Goal: Task Accomplishment & Management: Complete application form

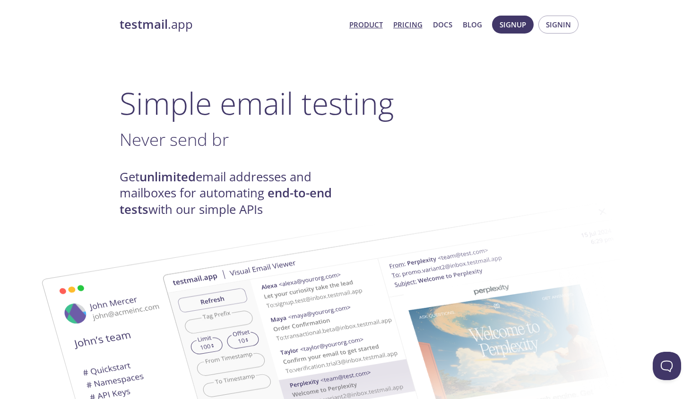
click at [419, 23] on link "Pricing" at bounding box center [407, 24] width 29 height 12
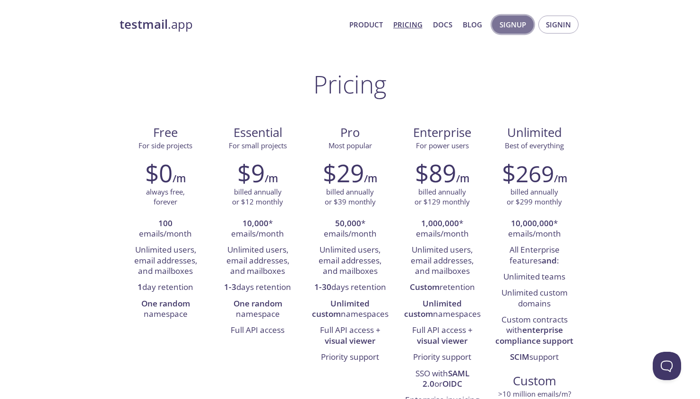
click at [513, 29] on span "Signup" at bounding box center [512, 24] width 26 height 12
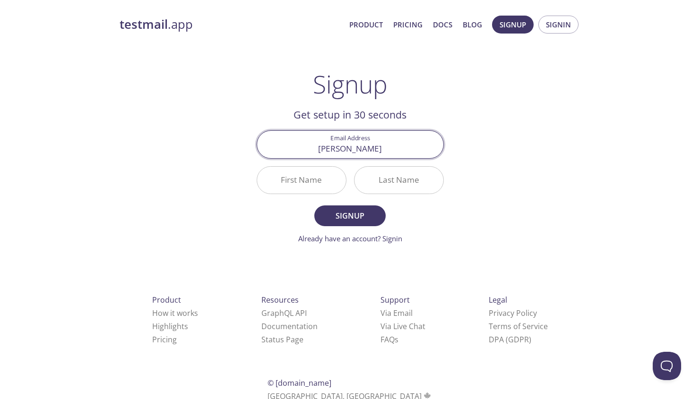
type input "[PERSON_NAME][EMAIL_ADDRESS][DOMAIN_NAME]"
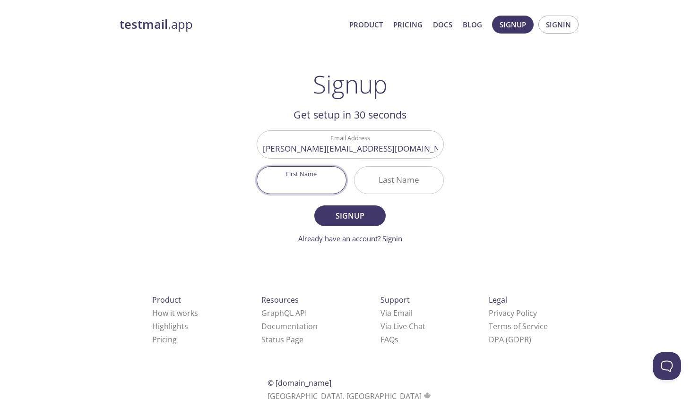
click at [310, 182] on input "First Name" at bounding box center [301, 180] width 89 height 27
type input "[PERSON_NAME]"
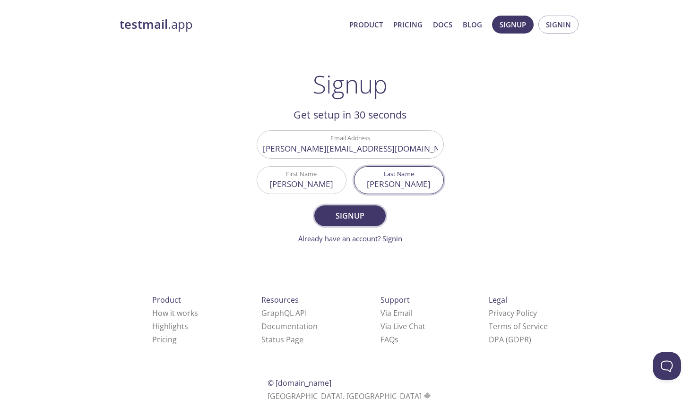
type input "[PERSON_NAME]"
click at [343, 214] on span "Signup" at bounding box center [350, 215] width 50 height 13
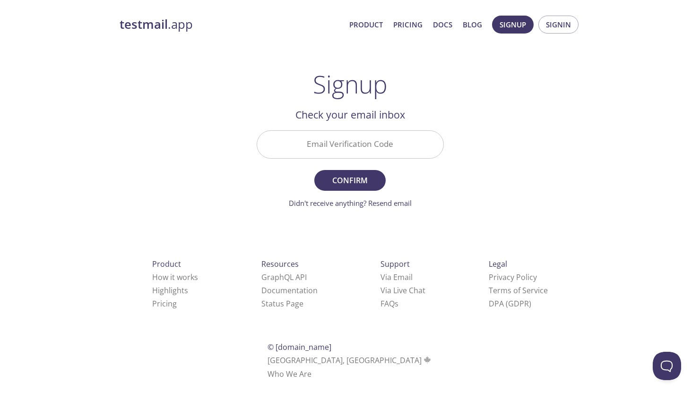
click at [361, 151] on input "Email Verification Code" at bounding box center [350, 144] width 186 height 27
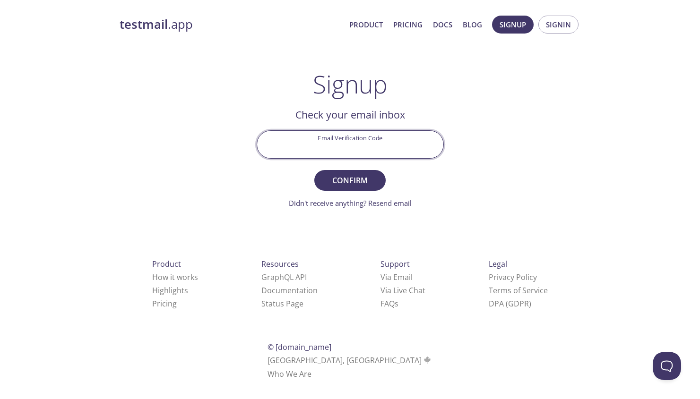
paste input "386DD9B"
type input "386DD9B"
click at [350, 176] on span "Confirm" at bounding box center [350, 180] width 50 height 13
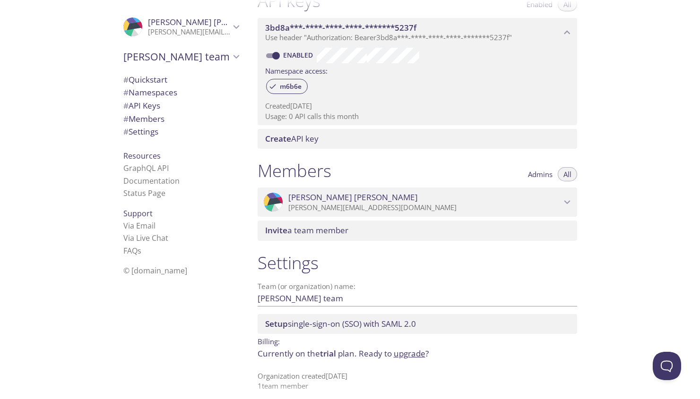
scroll to position [273, 0]
